Goal: Feedback & Contribution: Leave review/rating

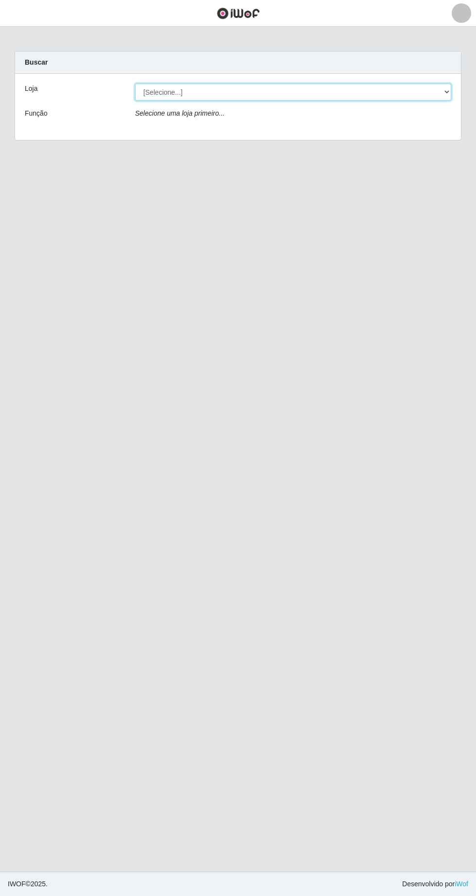
click at [172, 91] on select "[Selecione...] Extrabom - Loja 05 [GEOGRAPHIC_DATA]" at bounding box center [293, 92] width 316 height 17
select select "494"
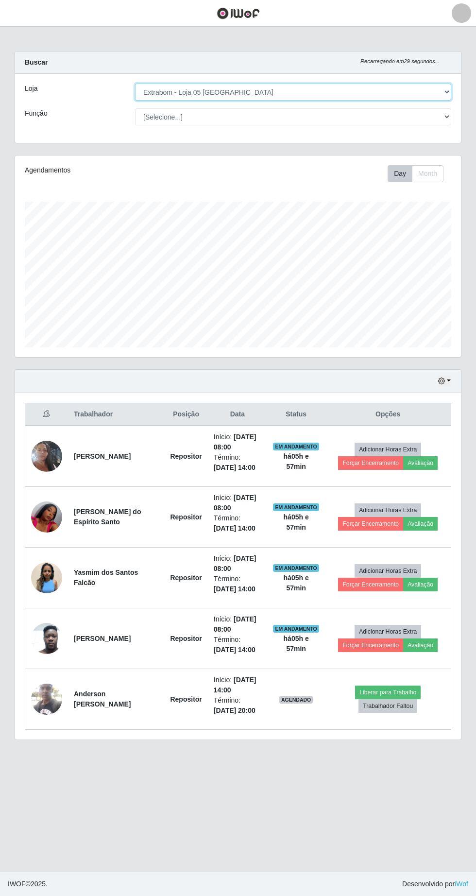
scroll to position [202, 446]
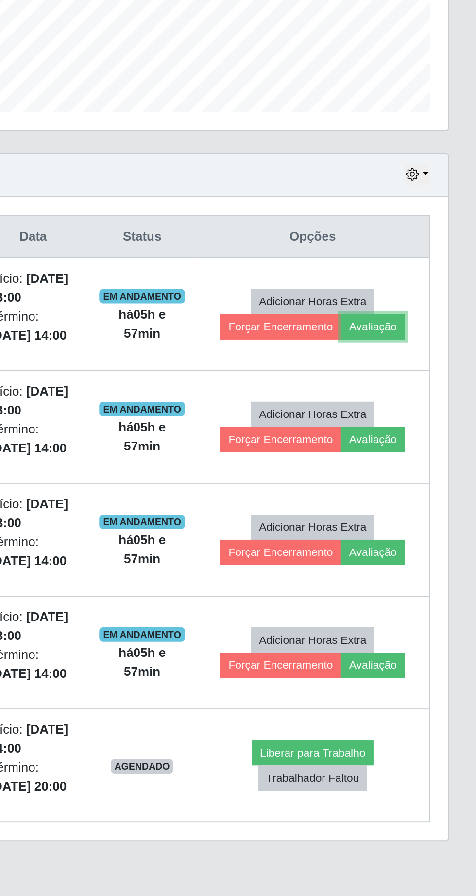
click at [431, 463] on button "Avaliação" at bounding box center [420, 463] width 35 height 14
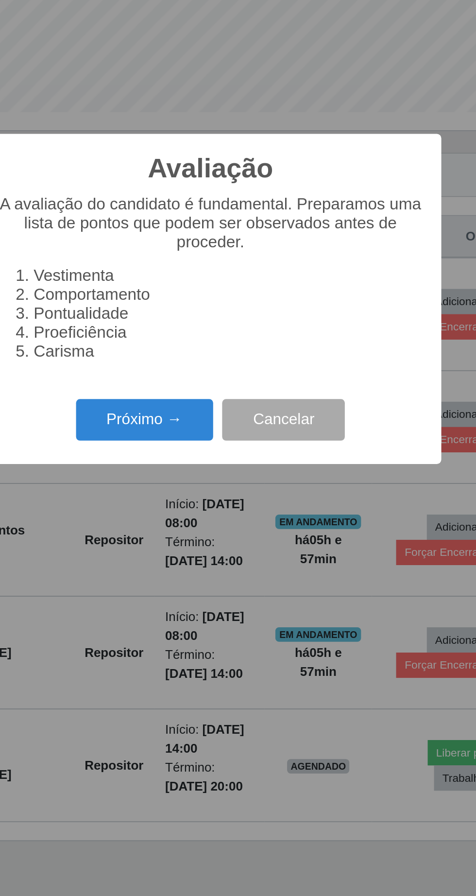
click at [198, 518] on button "Próximo →" at bounding box center [203, 513] width 74 height 23
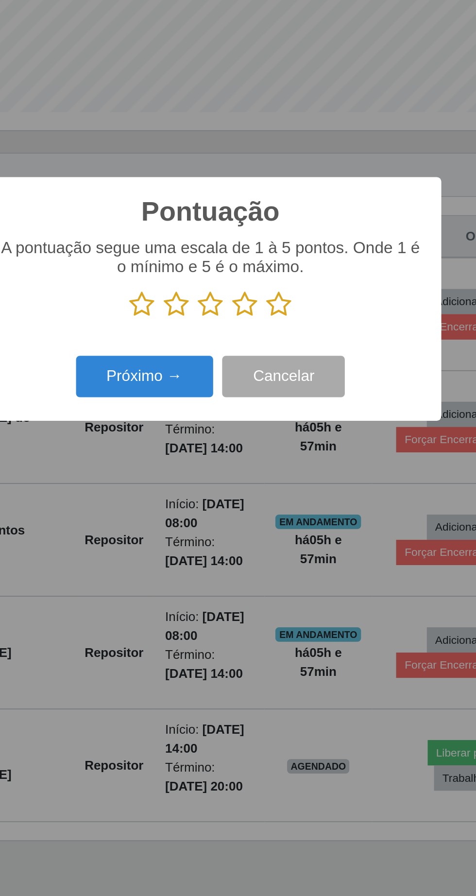
click at [279, 453] on icon at bounding box center [275, 451] width 14 height 15
click at [268, 458] on input "radio" at bounding box center [268, 458] width 0 height 0
click at [209, 490] on button "Próximo →" at bounding box center [203, 490] width 74 height 23
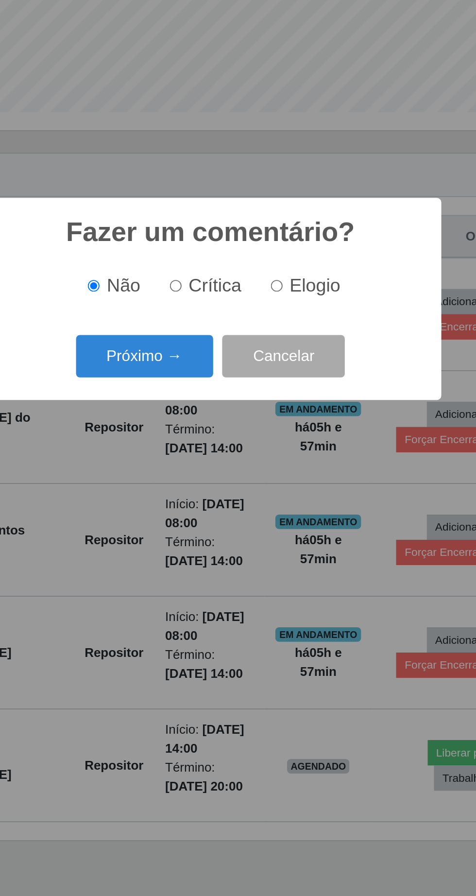
click at [277, 443] on input "Elogio" at bounding box center [274, 441] width 6 height 6
radio input "true"
click at [200, 481] on button "Próximo →" at bounding box center [203, 478] width 74 height 23
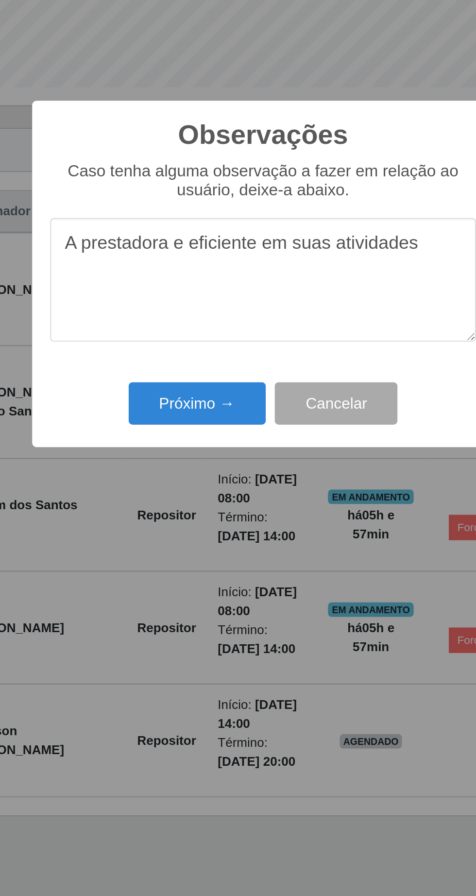
type textarea "A prestadora e eficiente em suas atividades"
click at [190, 526] on button "Próximo →" at bounding box center [203, 517] width 74 height 23
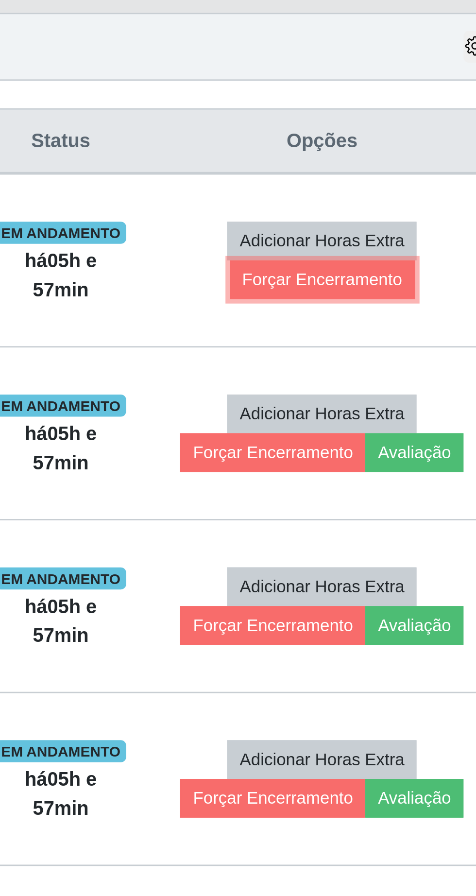
click at [375, 469] on button "Forçar Encerramento" at bounding box center [388, 463] width 65 height 14
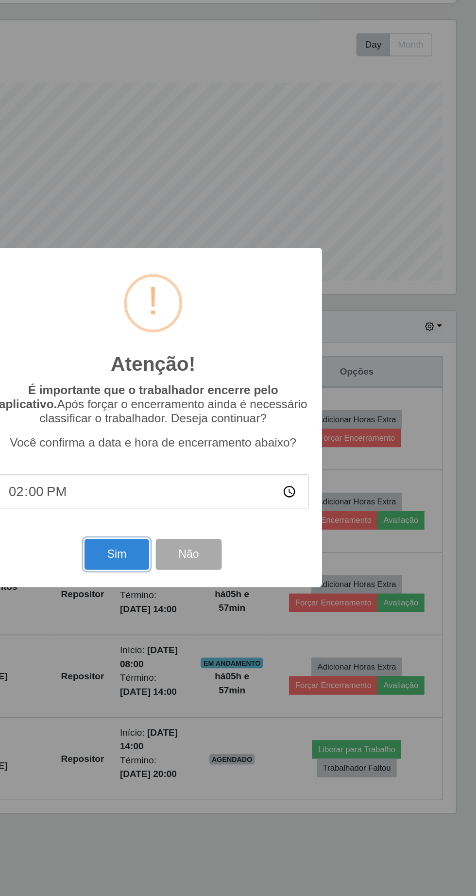
click at [202, 548] on button "Sim" at bounding box center [211, 548] width 47 height 23
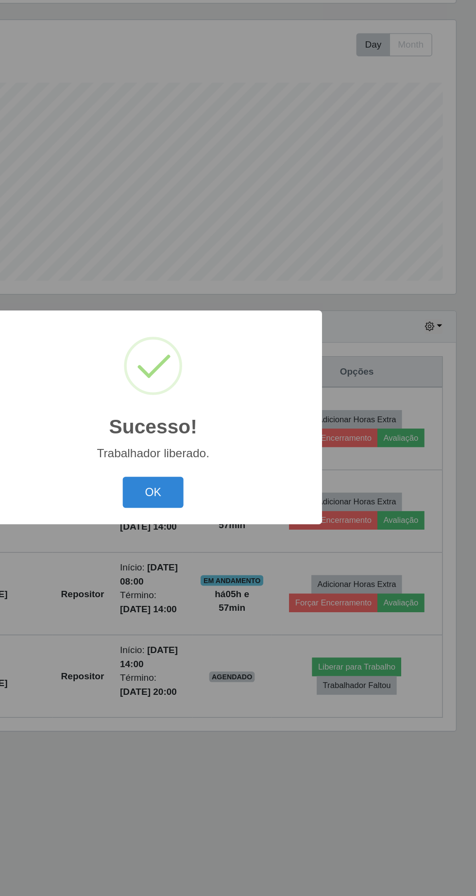
click at [247, 508] on button "OK" at bounding box center [238, 503] width 45 height 23
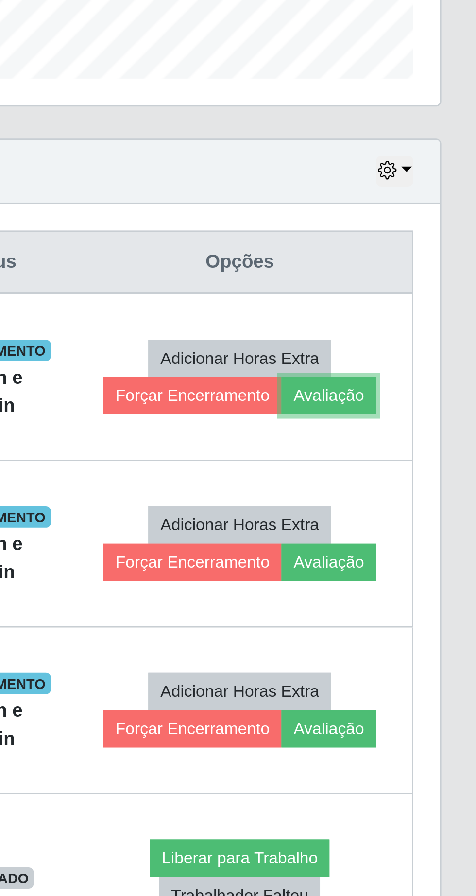
click at [433, 461] on button "Avaliação" at bounding box center [420, 463] width 35 height 14
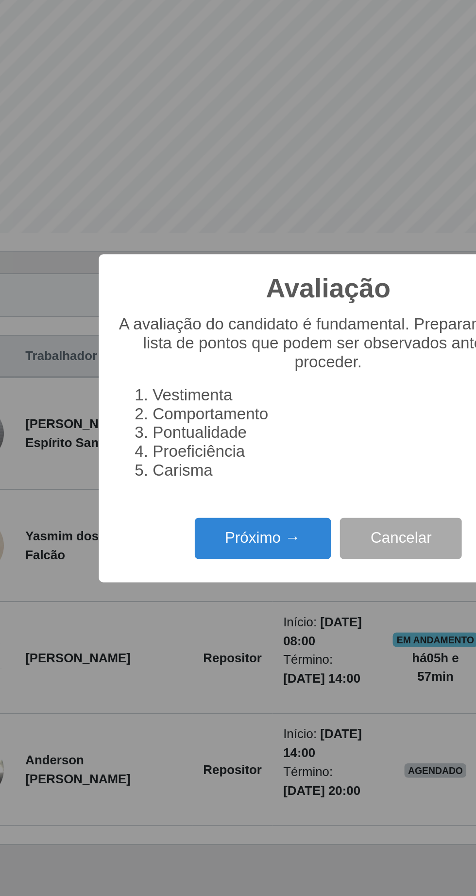
click at [203, 518] on button "Próximo →" at bounding box center [203, 513] width 74 height 23
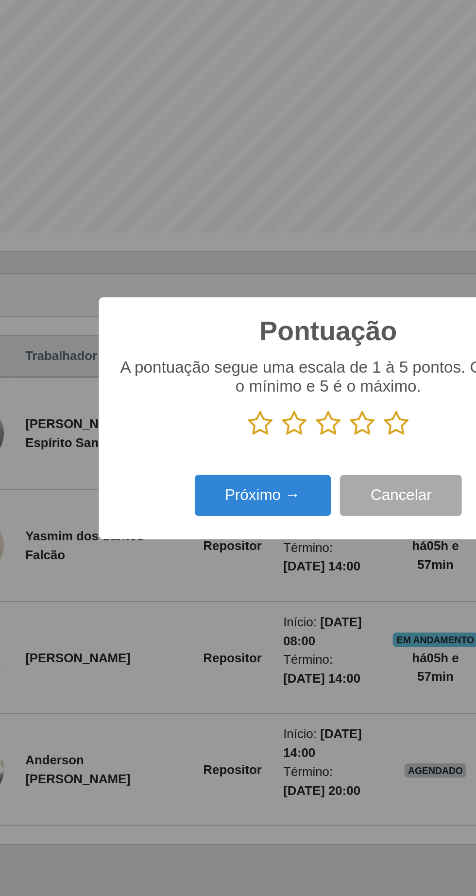
click at [281, 452] on icon at bounding box center [275, 451] width 14 height 15
click at [268, 458] on input "radio" at bounding box center [268, 458] width 0 height 0
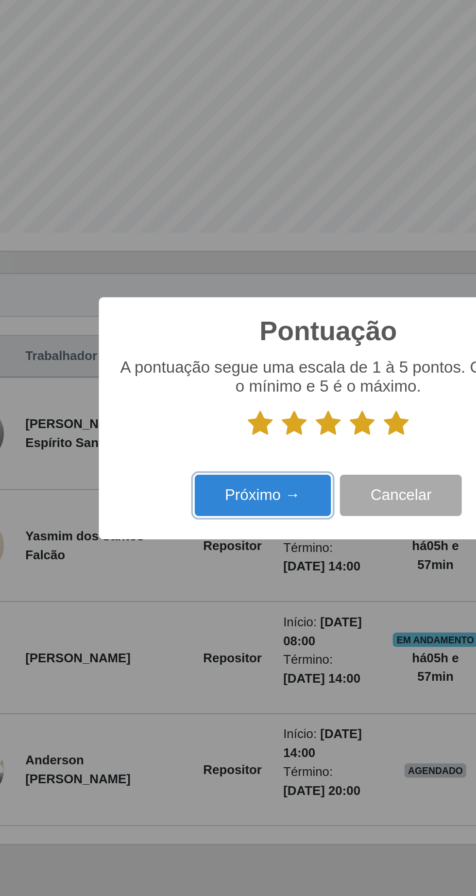
click at [209, 493] on button "Próximo →" at bounding box center [203, 490] width 74 height 23
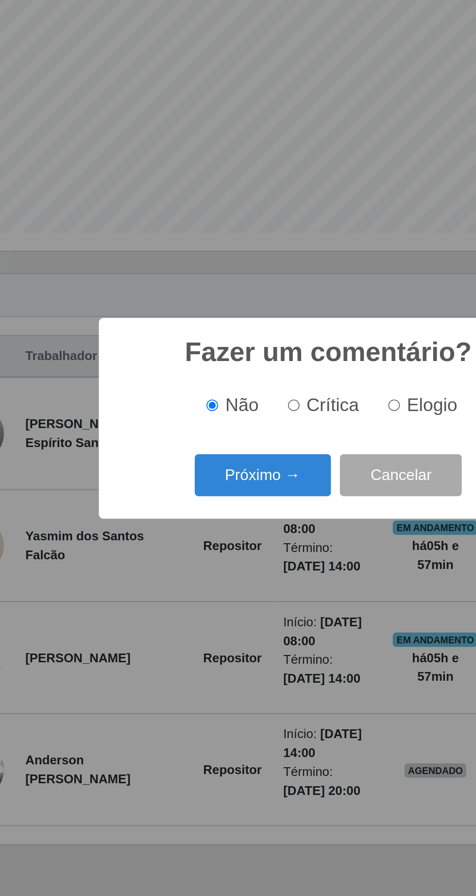
click at [286, 446] on span "Elogio" at bounding box center [294, 440] width 27 height 11
click at [277, 444] on input "Elogio" at bounding box center [274, 441] width 6 height 6
radio input "true"
click at [211, 486] on button "Próximo →" at bounding box center [203, 478] width 74 height 23
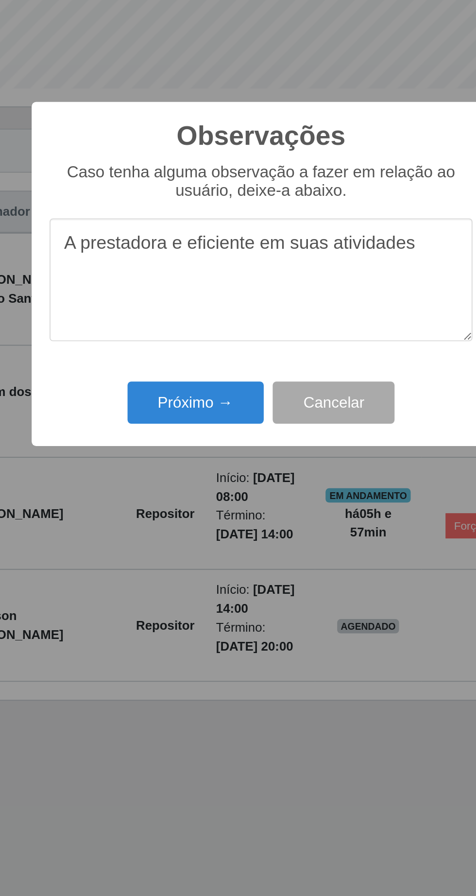
type textarea "A prestadora e eficiente em suas atividades"
click at [200, 518] on button "Próximo →" at bounding box center [203, 517] width 74 height 23
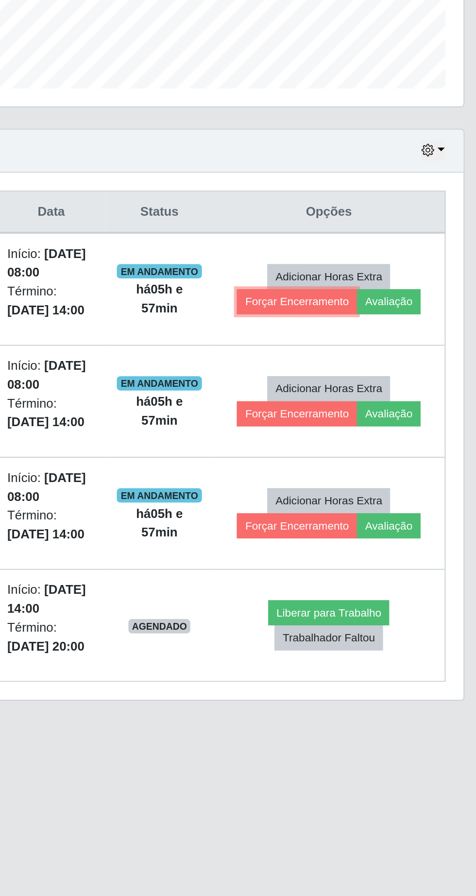
click at [354, 466] on button "Forçar Encerramento" at bounding box center [370, 463] width 65 height 14
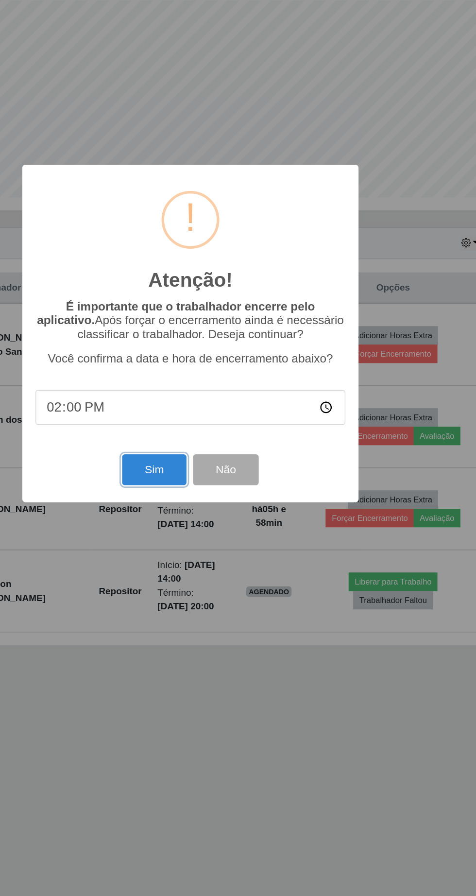
click at [194, 545] on button "Sim" at bounding box center [211, 548] width 47 height 23
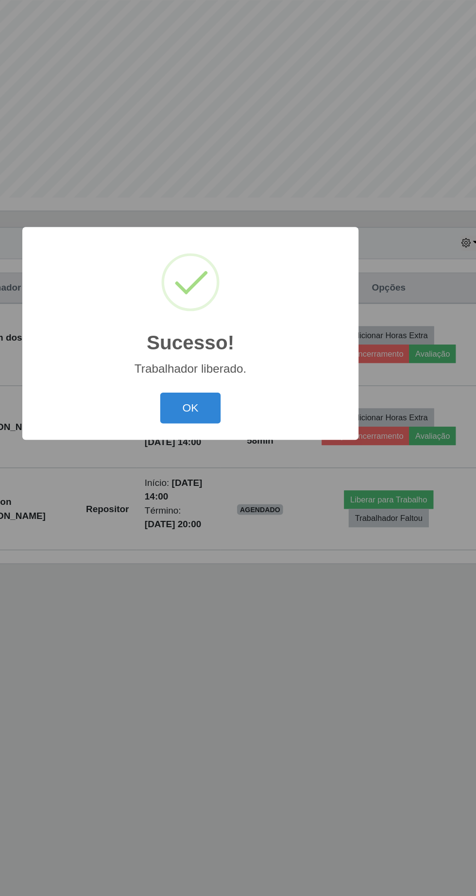
click at [245, 506] on button "OK" at bounding box center [238, 503] width 45 height 23
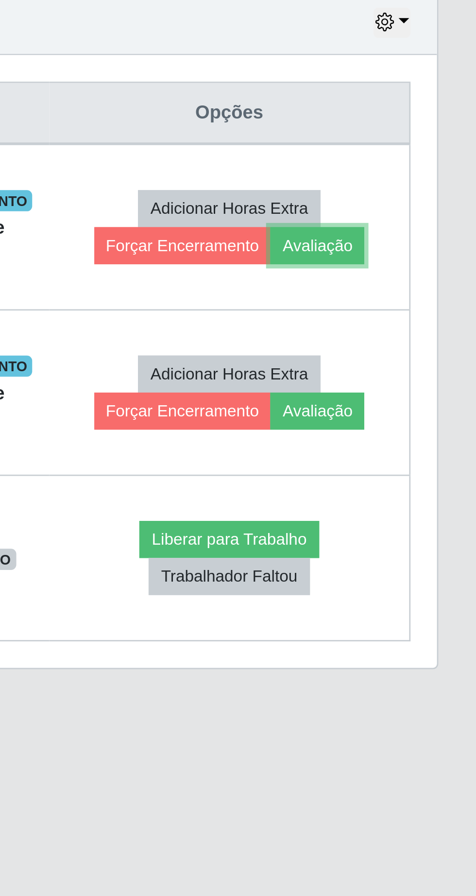
click at [430, 466] on button "Avaliação" at bounding box center [417, 463] width 35 height 14
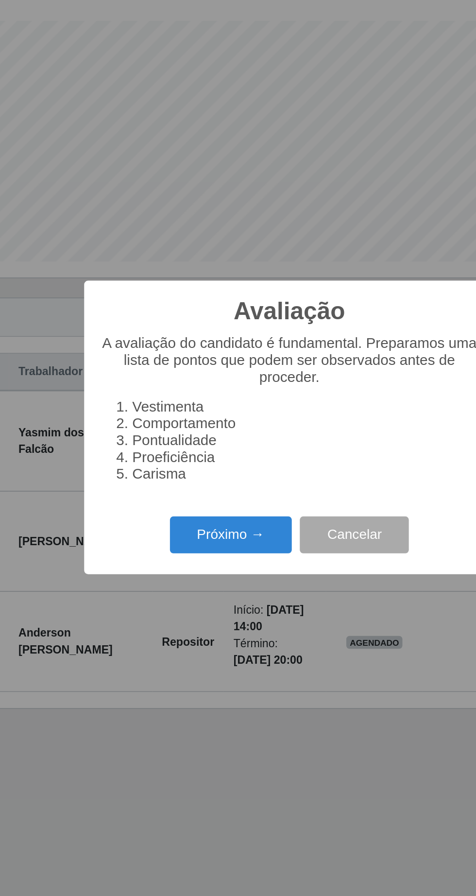
click at [196, 521] on button "Próximo →" at bounding box center [203, 513] width 74 height 23
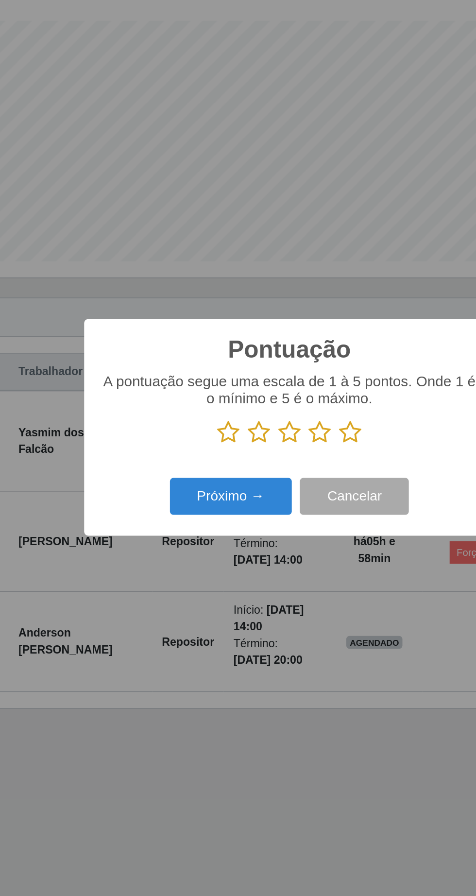
click at [279, 451] on icon at bounding box center [275, 451] width 14 height 15
click at [268, 458] on input "radio" at bounding box center [268, 458] width 0 height 0
click at [197, 492] on button "Próximo →" at bounding box center [203, 490] width 74 height 23
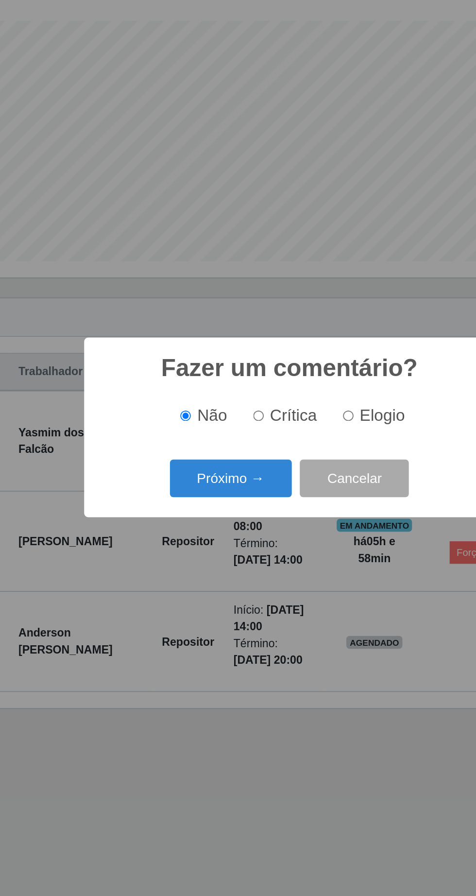
click at [277, 441] on input "Elogio" at bounding box center [274, 441] width 6 height 6
radio input "true"
click at [210, 477] on button "Próximo →" at bounding box center [203, 478] width 74 height 23
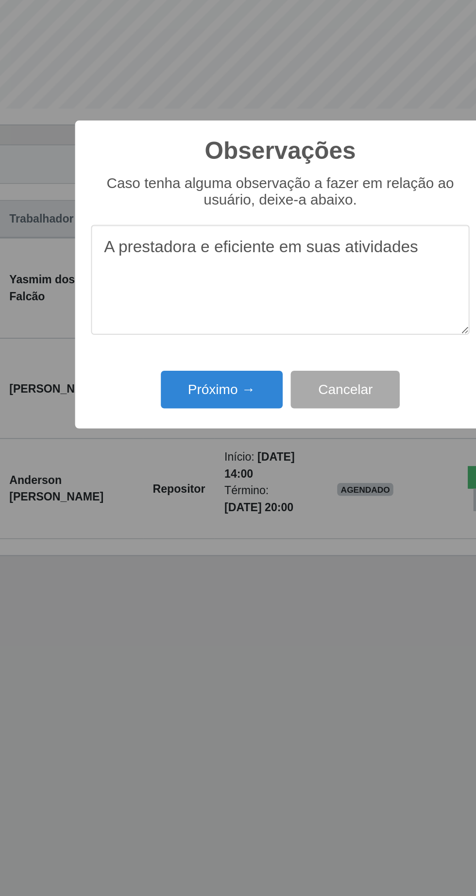
type textarea "A prestadora e eficiente em suas atividades"
click at [201, 527] on button "Próximo →" at bounding box center [203, 517] width 74 height 23
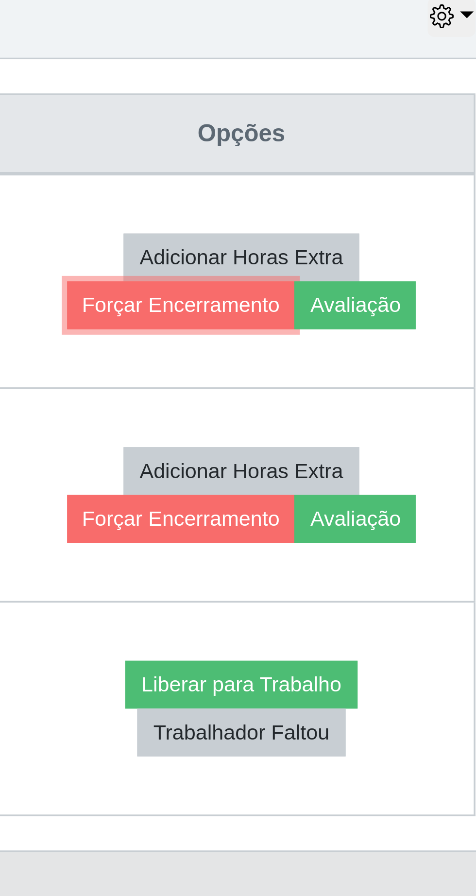
click at [359, 465] on button "Forçar Encerramento" at bounding box center [367, 463] width 65 height 14
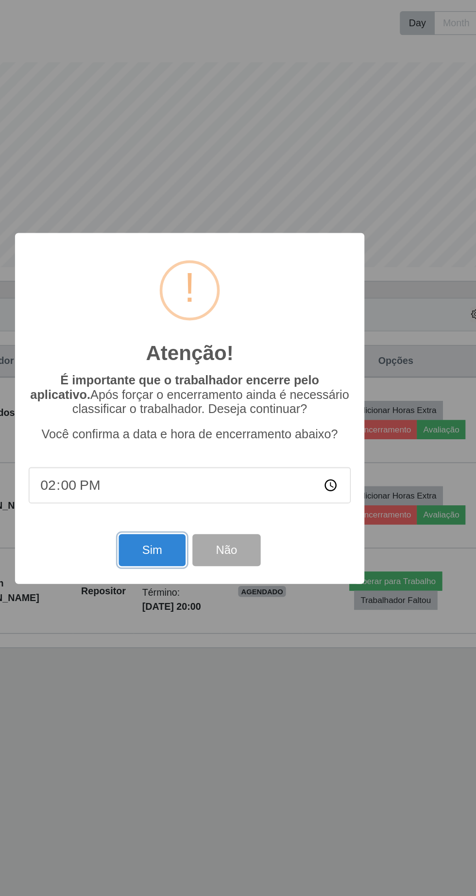
click at [205, 557] on button "Sim" at bounding box center [211, 548] width 47 height 23
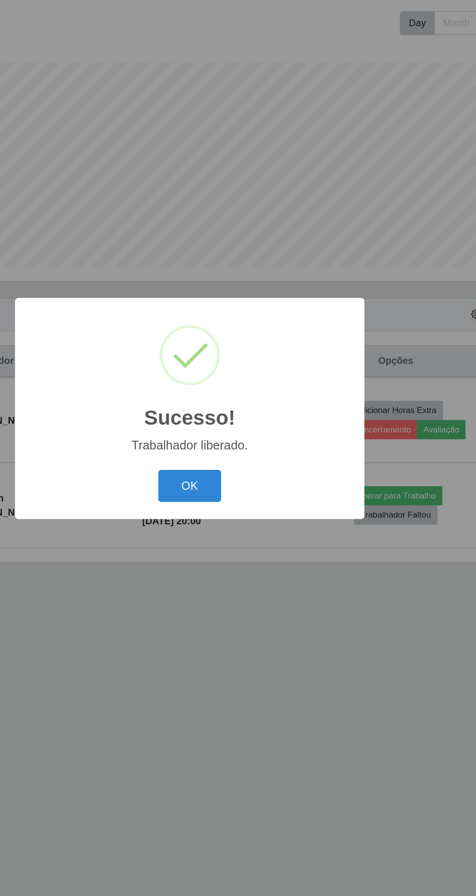
click at [247, 510] on button "OK" at bounding box center [238, 503] width 45 height 23
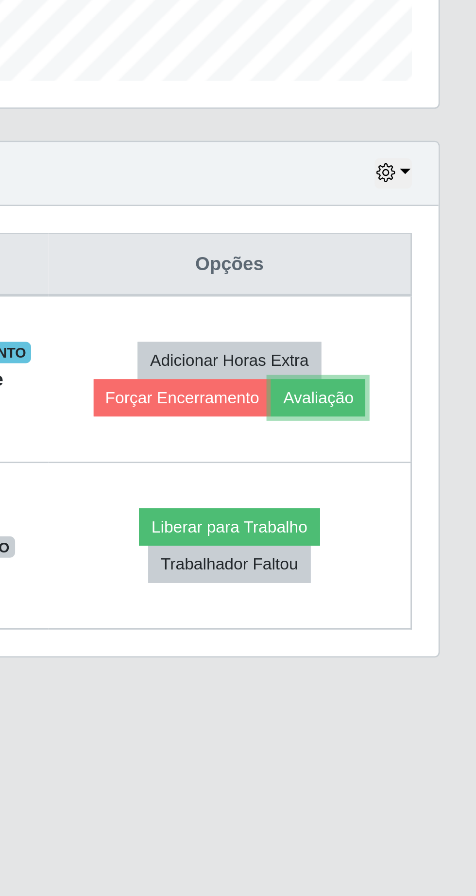
click at [431, 467] on button "Avaliação" at bounding box center [417, 463] width 35 height 14
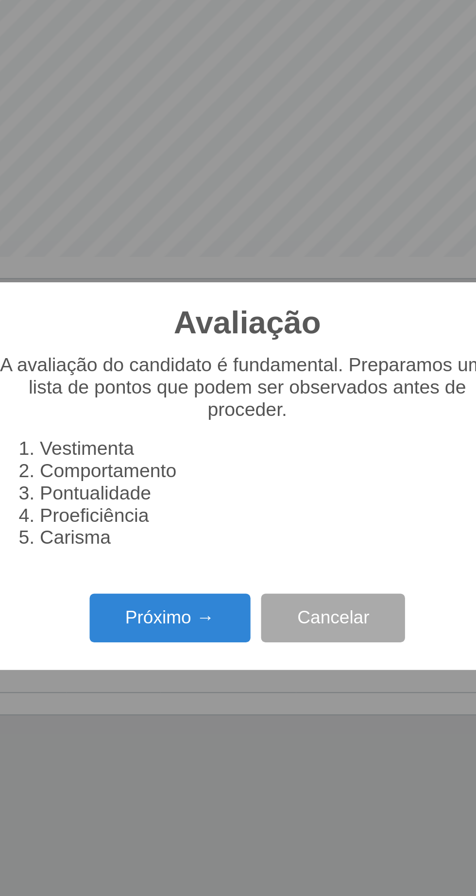
click at [213, 512] on button "Próximo →" at bounding box center [203, 513] width 74 height 23
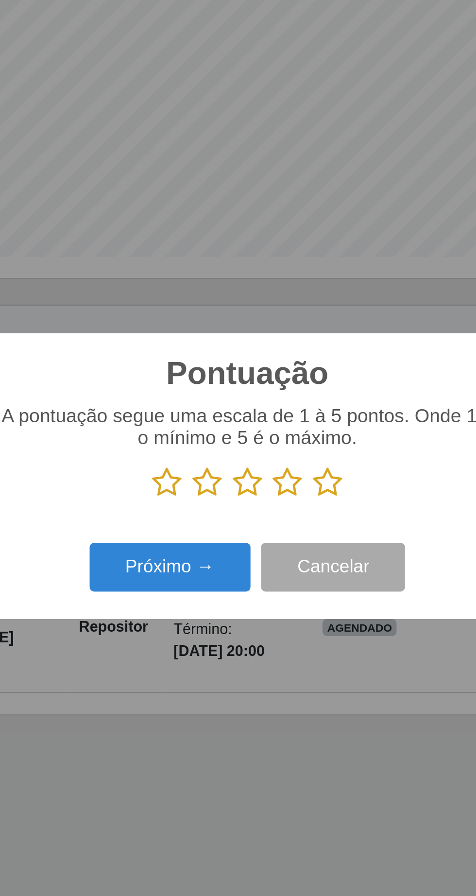
click at [280, 449] on icon at bounding box center [275, 451] width 14 height 15
click at [268, 458] on input "radio" at bounding box center [268, 458] width 0 height 0
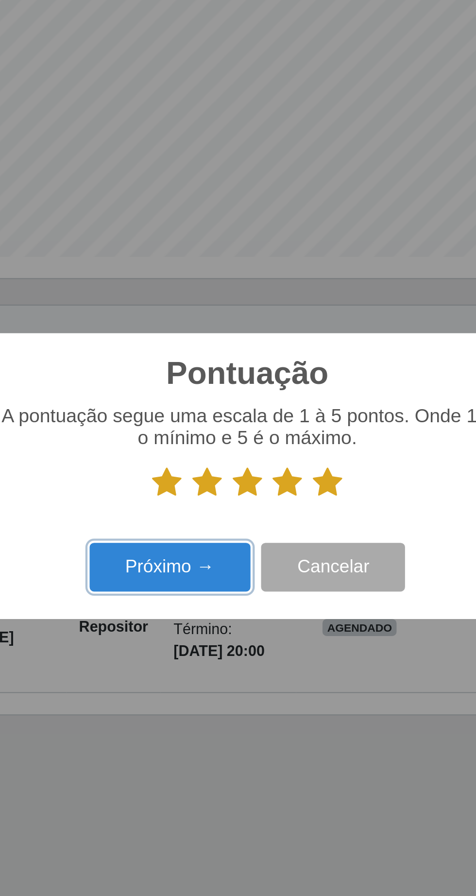
click at [206, 491] on button "Próximo →" at bounding box center [203, 490] width 74 height 23
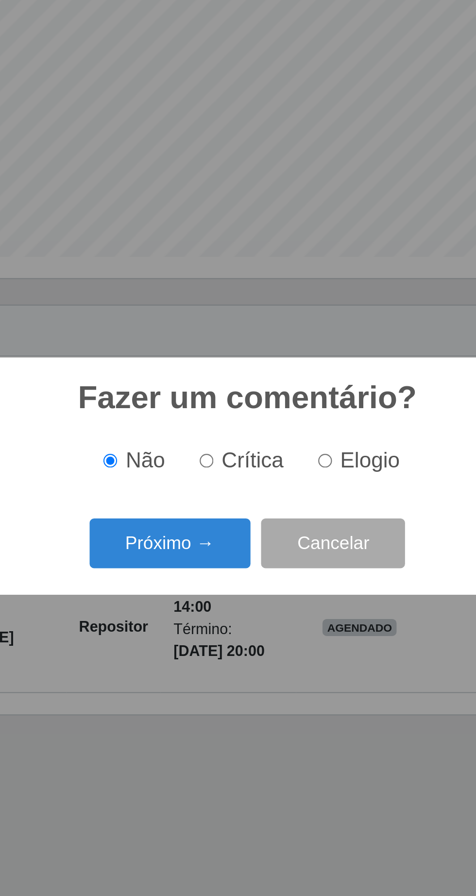
click at [287, 441] on span "Elogio" at bounding box center [294, 440] width 27 height 11
click at [277, 441] on input "Elogio" at bounding box center [274, 441] width 6 height 6
radio input "true"
click at [214, 480] on button "Próximo →" at bounding box center [203, 478] width 74 height 23
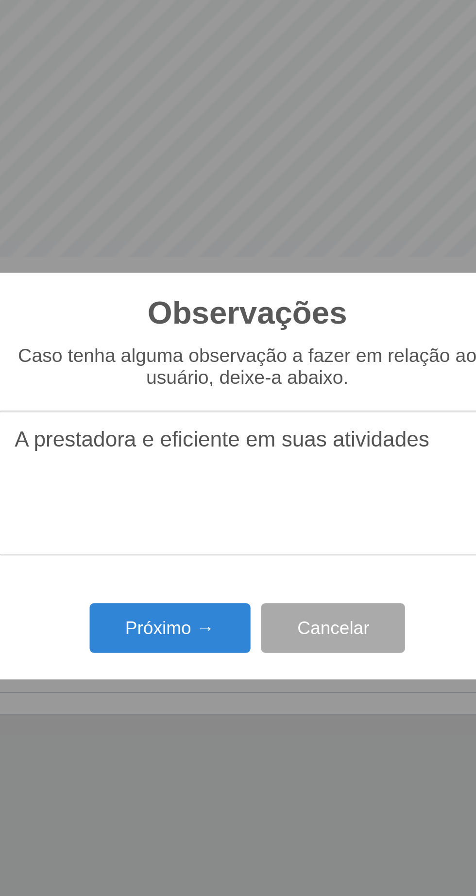
click at [185, 434] on textarea "A prestadora e eficiente em suas atividades" at bounding box center [237, 451] width 229 height 67
click at [141, 433] on textarea "A prestador e eficiente em suas atividades" at bounding box center [237, 451] width 229 height 67
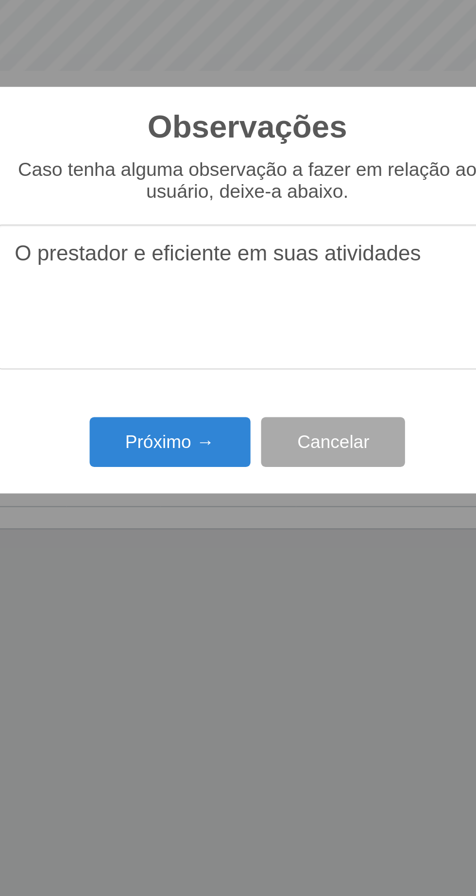
type textarea "O prestador e eficiente em suas atividades"
click at [201, 519] on button "Próximo →" at bounding box center [203, 517] width 74 height 23
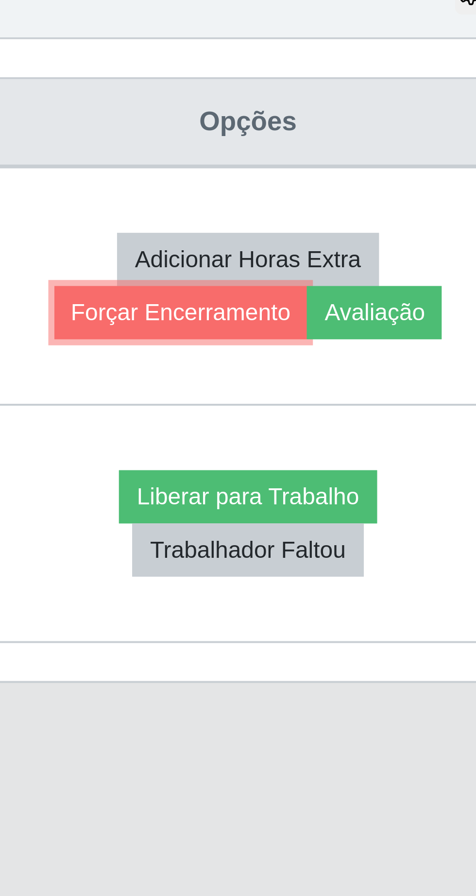
click at [361, 468] on button "Forçar Encerramento" at bounding box center [367, 463] width 65 height 14
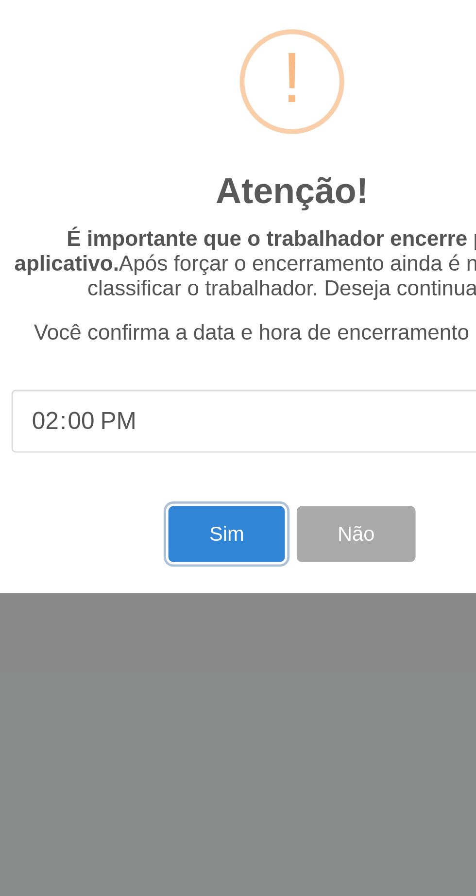
click at [209, 546] on button "Sim" at bounding box center [211, 548] width 47 height 23
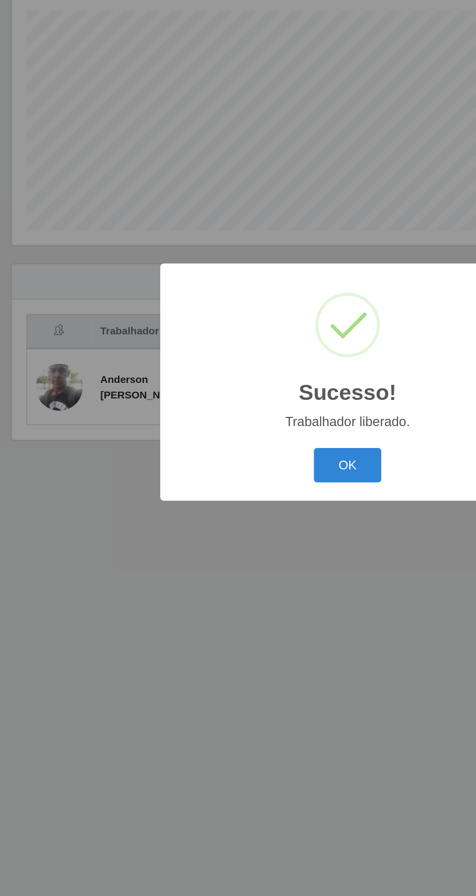
click at [241, 508] on button "OK" at bounding box center [238, 503] width 45 height 23
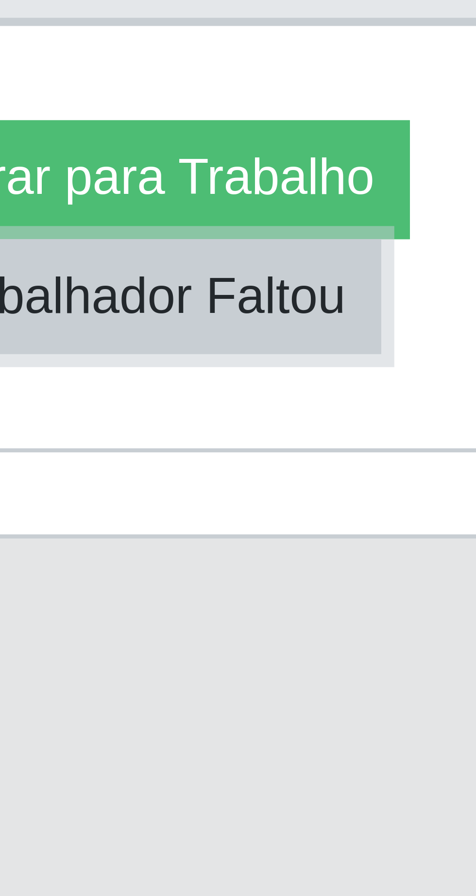
click at [408, 465] on button "Trabalhador Faltou" at bounding box center [388, 458] width 59 height 14
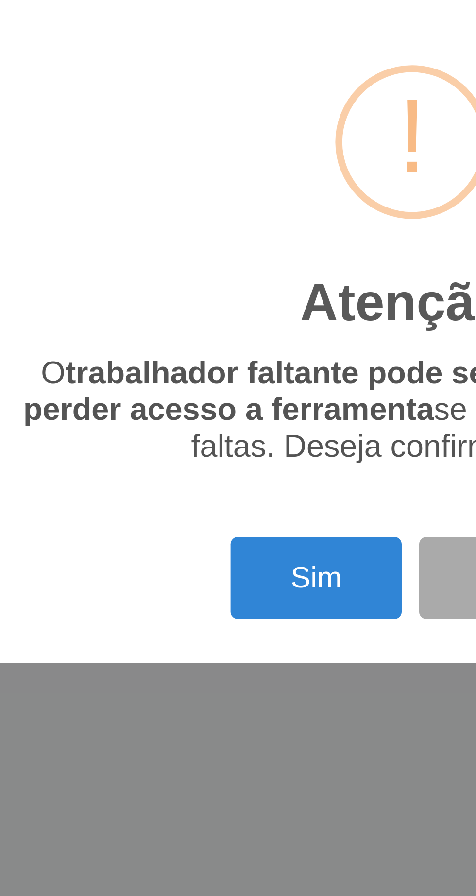
click at [212, 524] on button "Sim" at bounding box center [211, 517] width 47 height 23
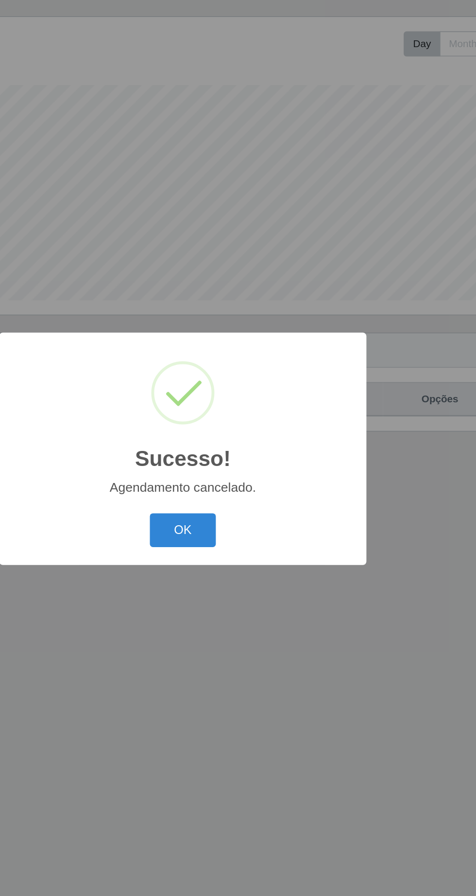
click at [248, 504] on button "OK" at bounding box center [238, 503] width 45 height 23
